Goal: Navigation & Orientation: Find specific page/section

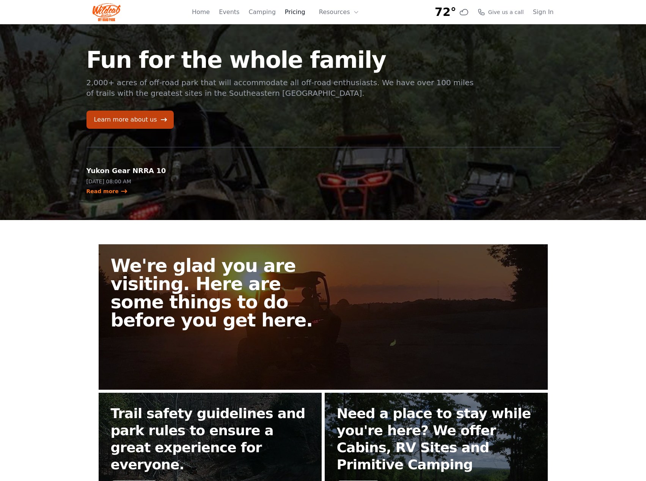
click at [299, 11] on link "Pricing" at bounding box center [295, 12] width 20 height 9
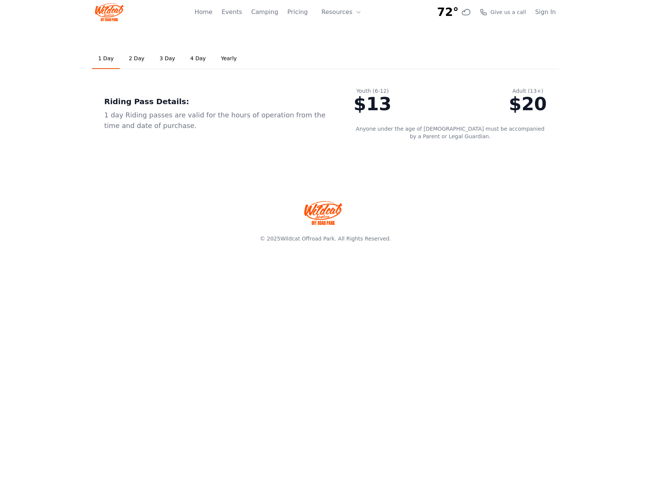
click at [132, 61] on link "2 Day" at bounding box center [137, 59] width 28 height 20
click at [336, 13] on button "Resources" at bounding box center [341, 12] width 49 height 15
click at [331, 48] on icon at bounding box center [327, 45] width 8 height 8
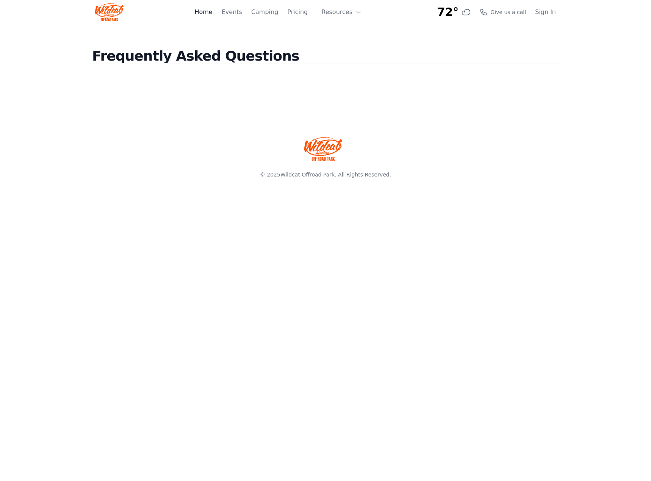
click at [208, 8] on link "Home" at bounding box center [203, 12] width 18 height 9
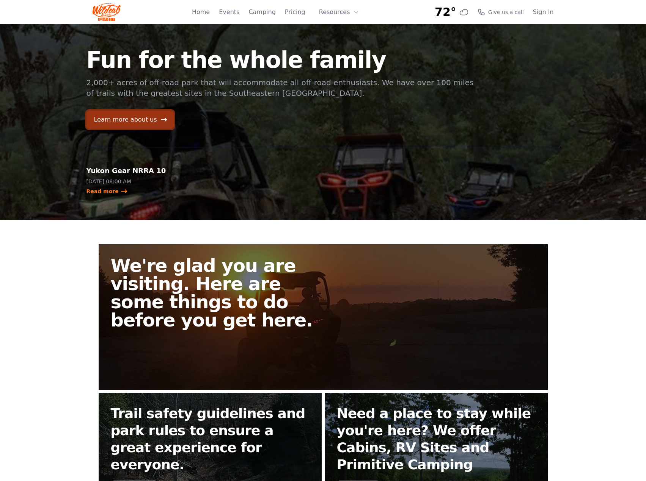
click at [151, 122] on link "Learn more about us" at bounding box center [129, 120] width 87 height 18
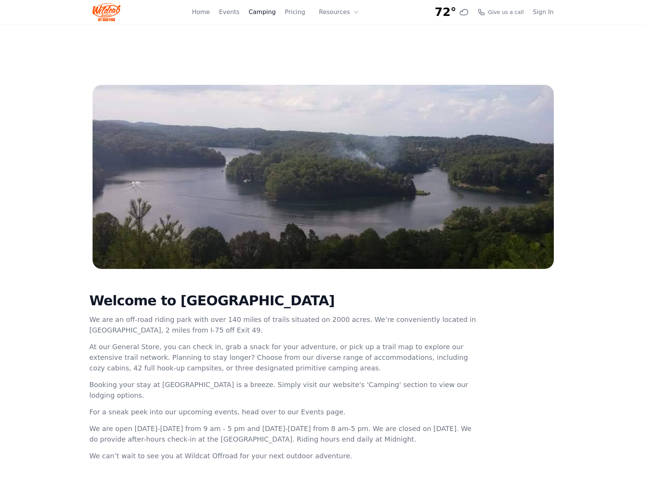
click at [265, 14] on link "Camping" at bounding box center [261, 12] width 27 height 9
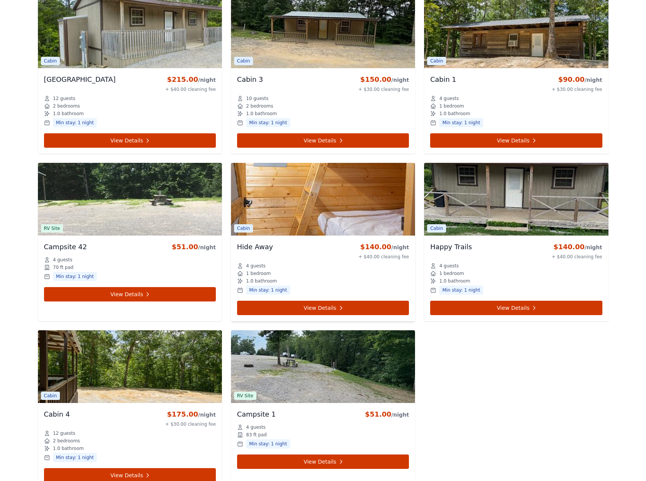
scroll to position [2680, 0]
